Goal: Find specific page/section: Find specific page/section

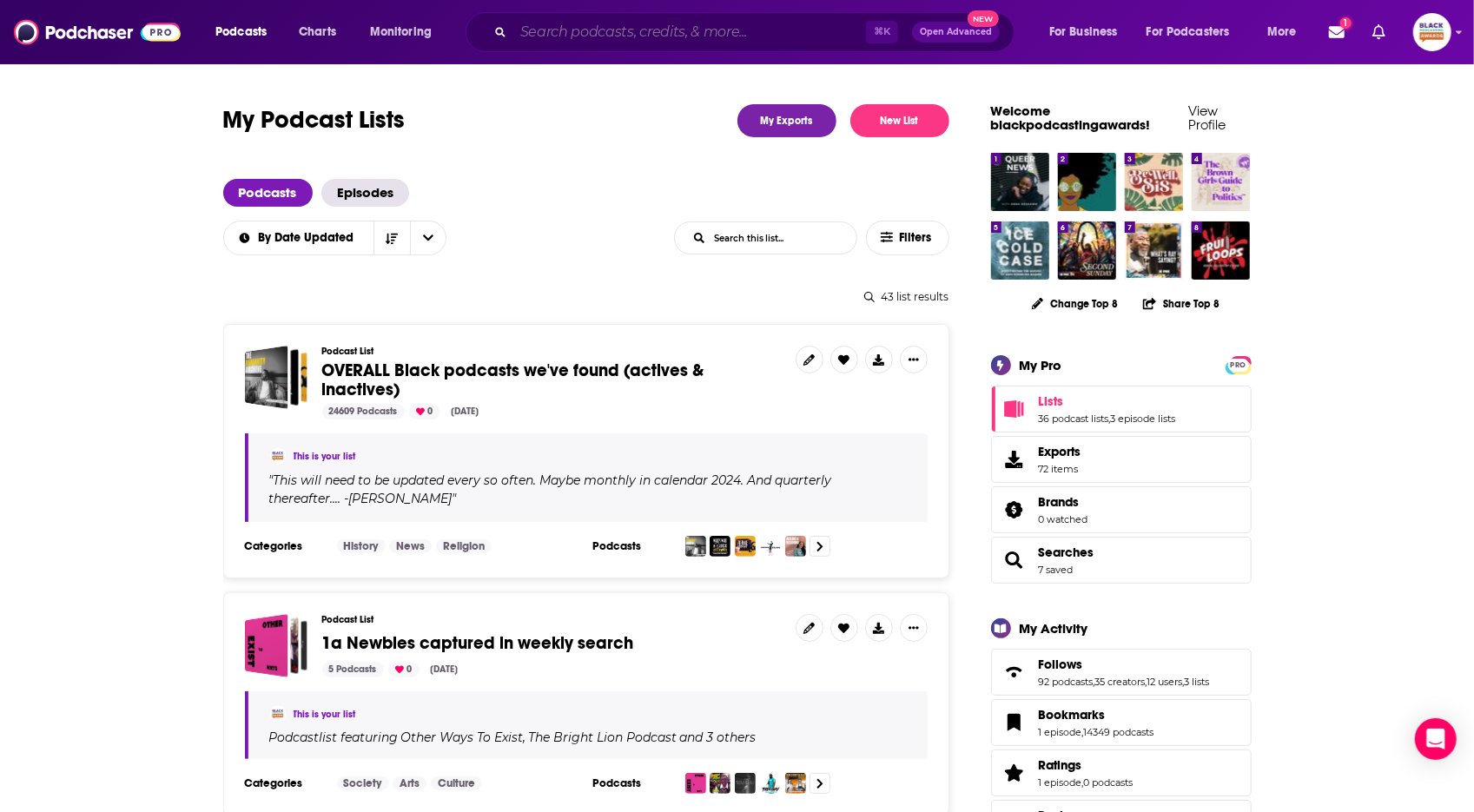
click at [608, 35] on input "Search podcasts, credits, & more..." at bounding box center [689, 32] width 353 height 27
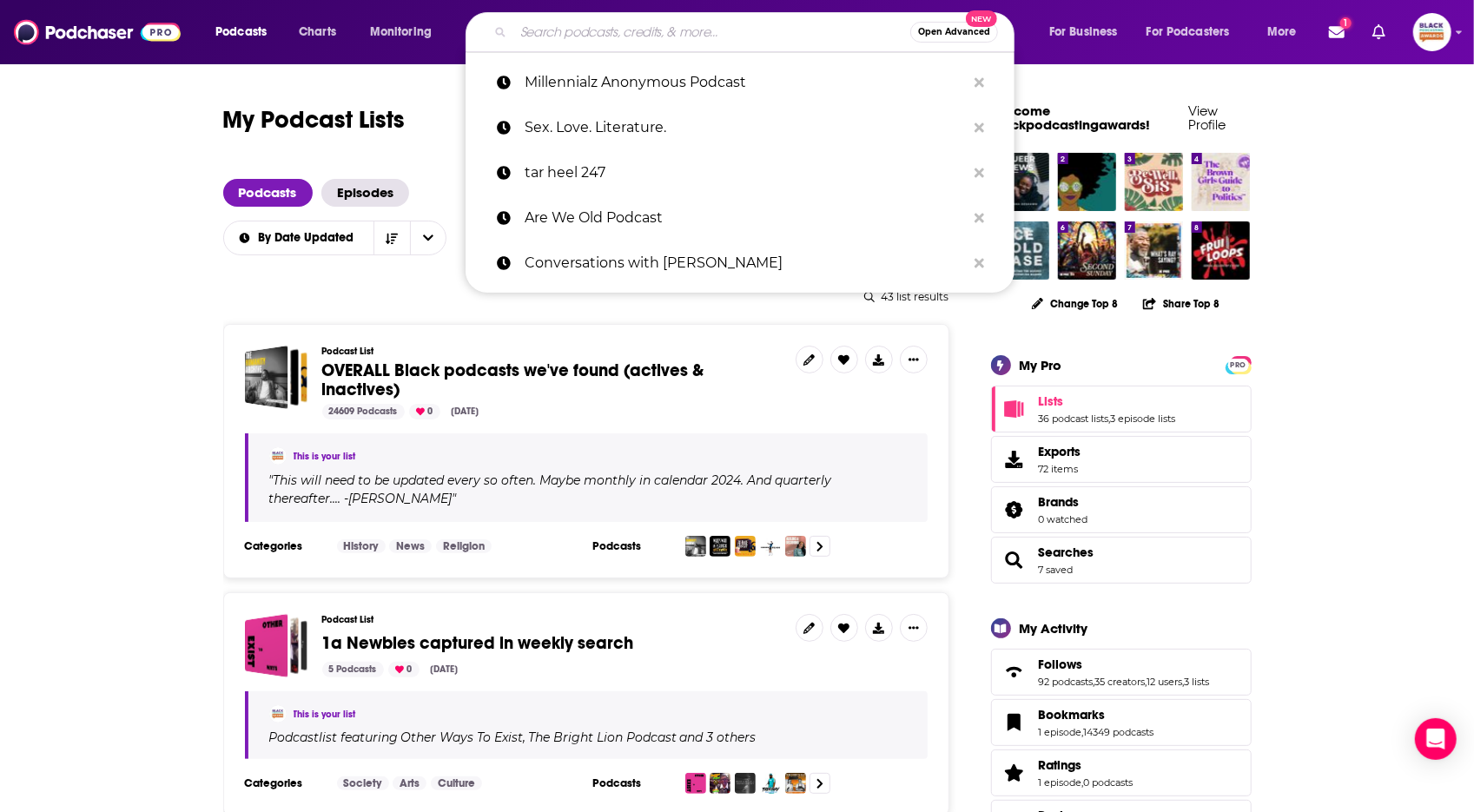
paste input "Wrong Notes Podcast"
type input "Wrong Notes Podcast"
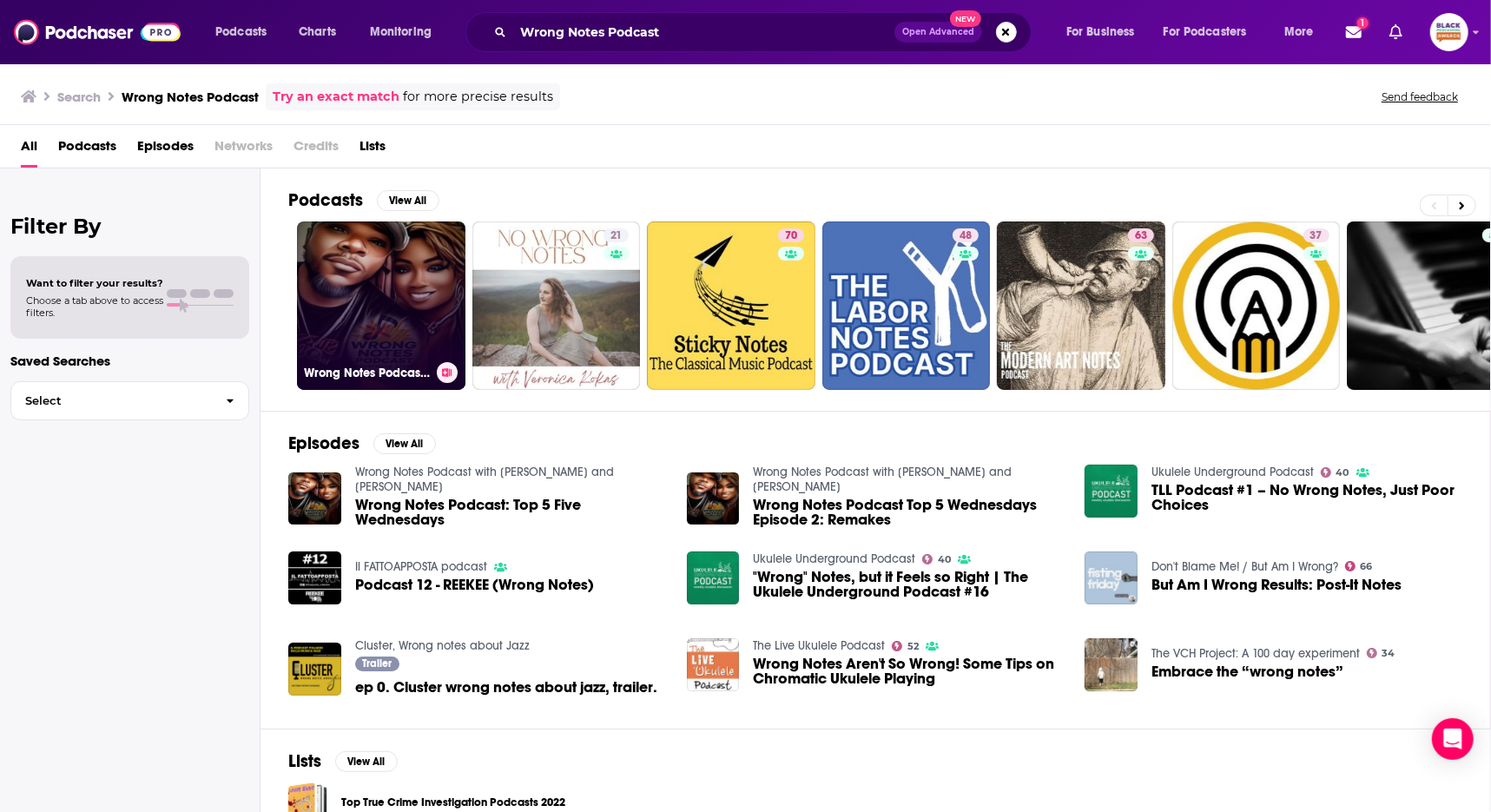
click at [436, 260] on link "Wrong Notes Podcast with [PERSON_NAME] and [PERSON_NAME]" at bounding box center [381, 306] width 169 height 169
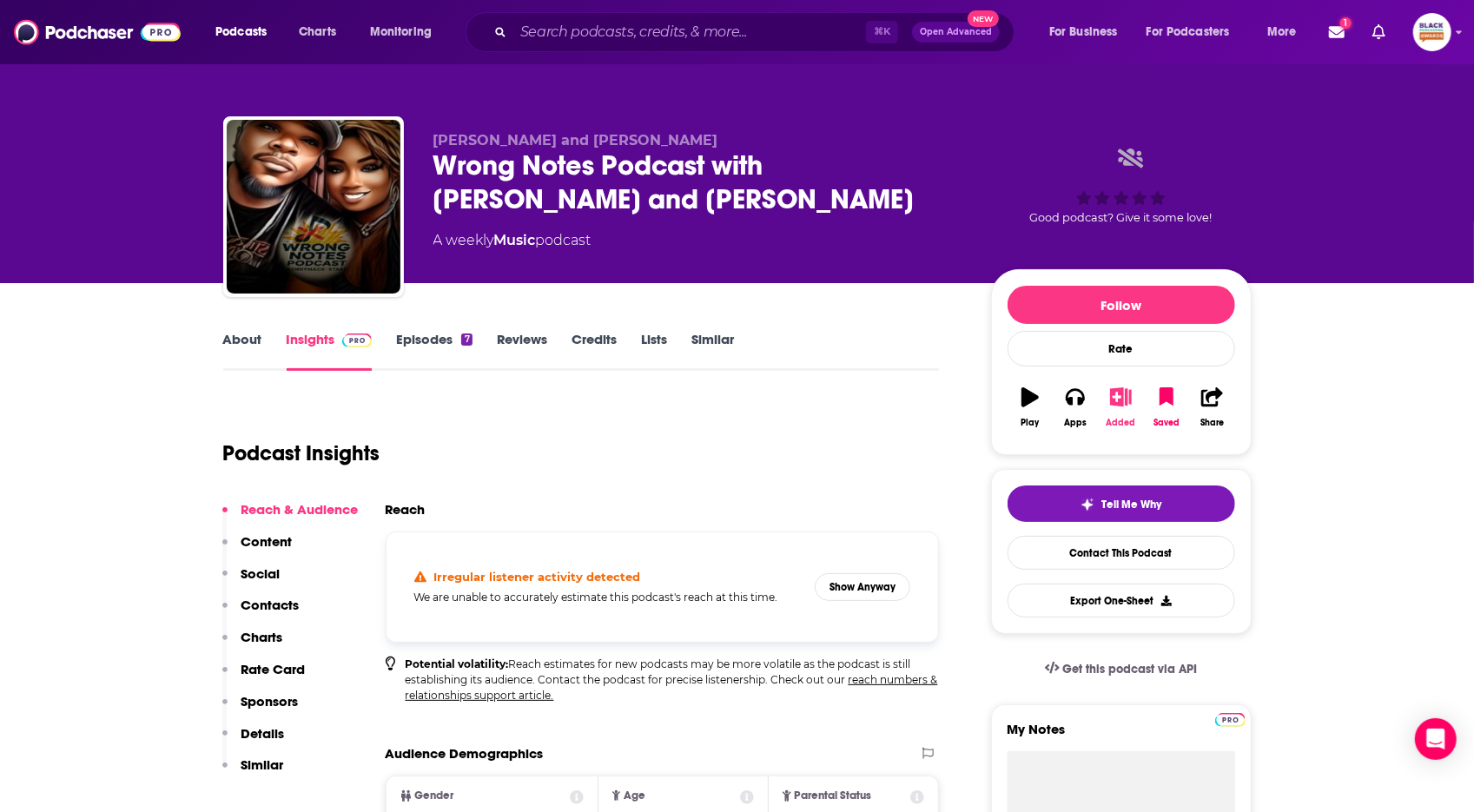
click at [1122, 397] on icon "button" at bounding box center [1121, 397] width 22 height 19
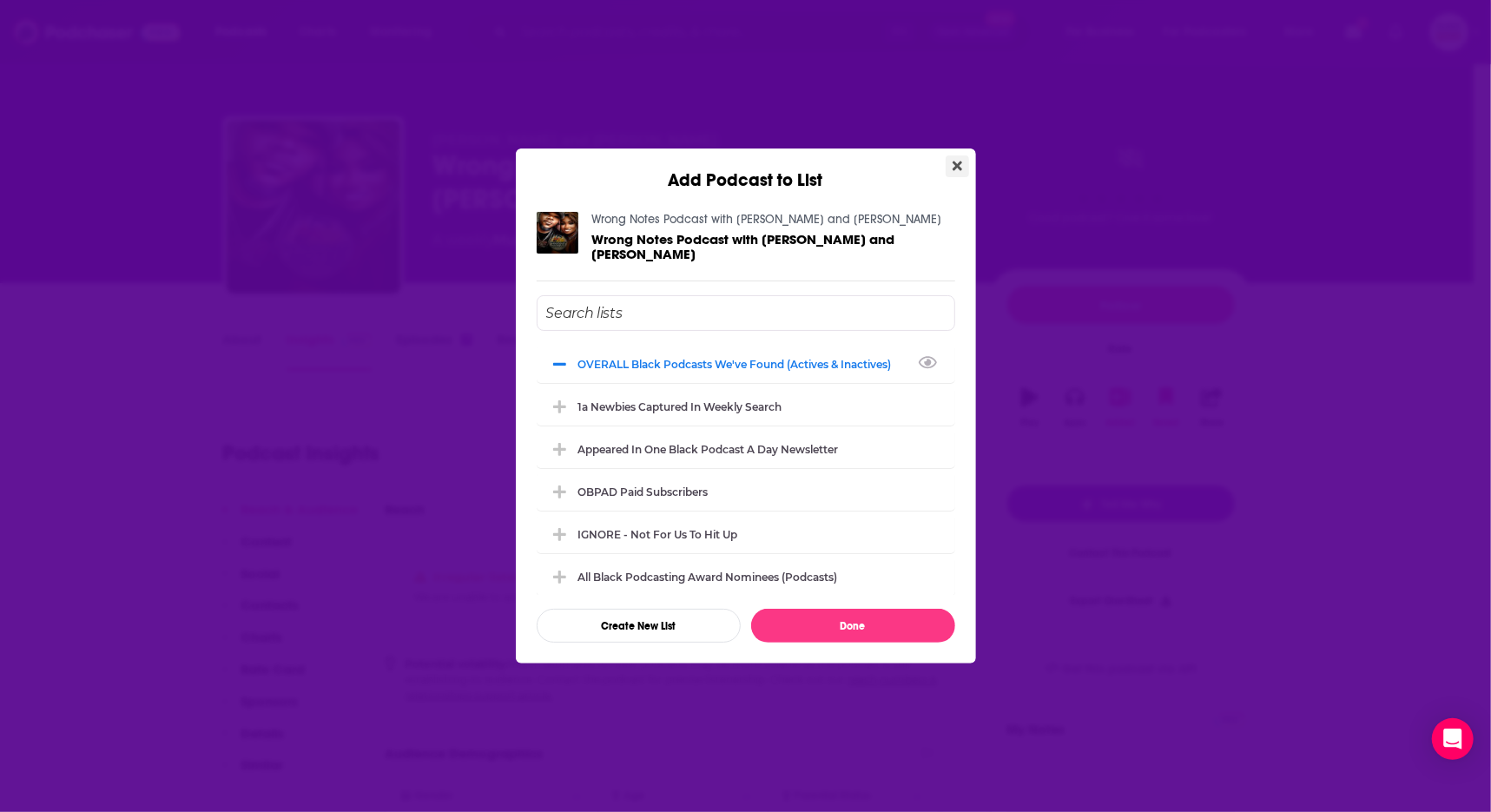
click at [950, 174] on button "Close" at bounding box center [957, 166] width 24 height 22
